Goal: Transaction & Acquisition: Download file/media

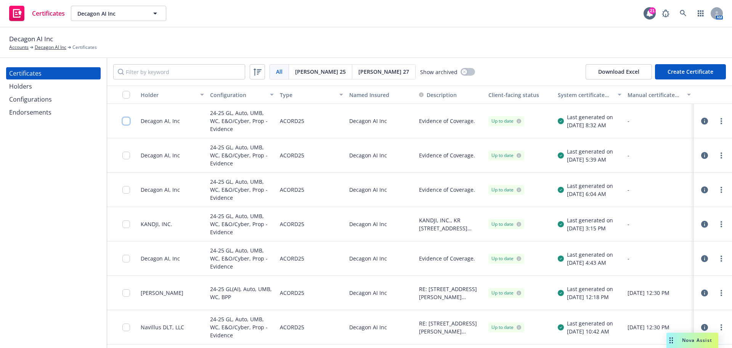
click at [129, 124] on input "checkbox" at bounding box center [126, 121] width 8 height 8
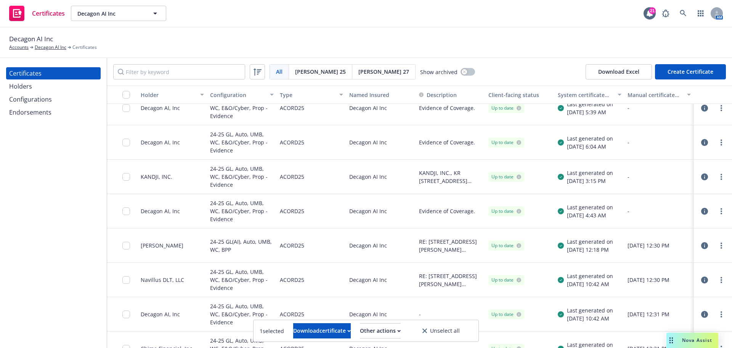
scroll to position [65, 0]
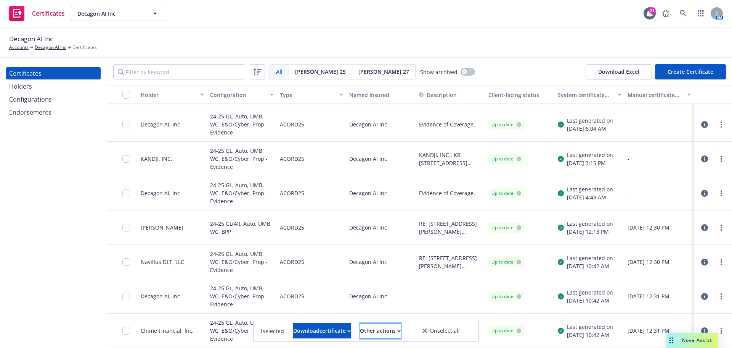
click at [381, 331] on div "Other actions" at bounding box center [380, 330] width 41 height 14
click at [318, 335] on div "Download certificate" at bounding box center [322, 330] width 58 height 14
click at [320, 310] on link "Download uneditable file" at bounding box center [283, 311] width 89 height 15
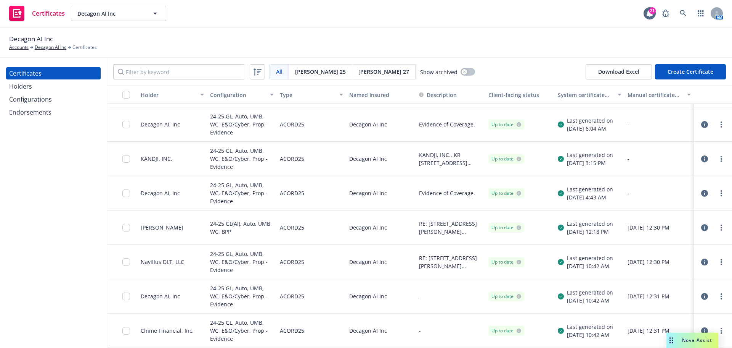
click at [515, 10] on div "Certificates Decagon AI Inc Decagon AI Inc 21 AM" at bounding box center [366, 13] width 732 height 27
